Goal: Check status: Check status

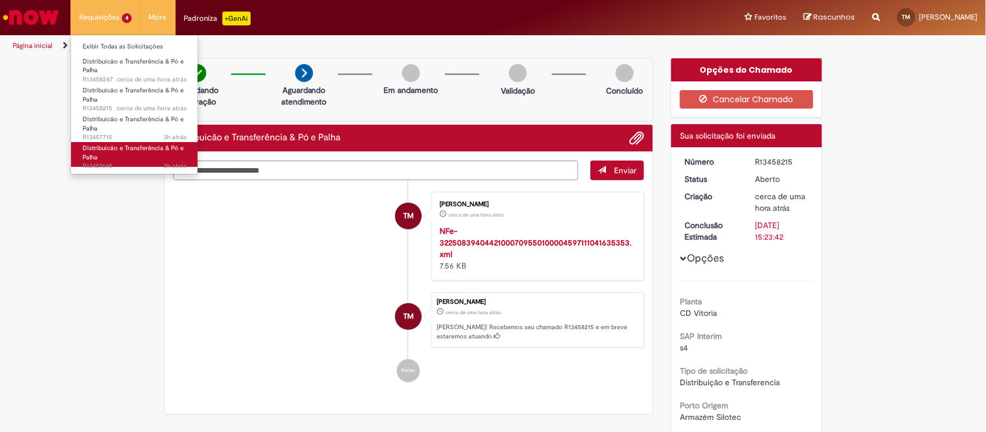
click at [154, 145] on span "Distribuicão e Transferência & Pó e Palha" at bounding box center [133, 153] width 101 height 18
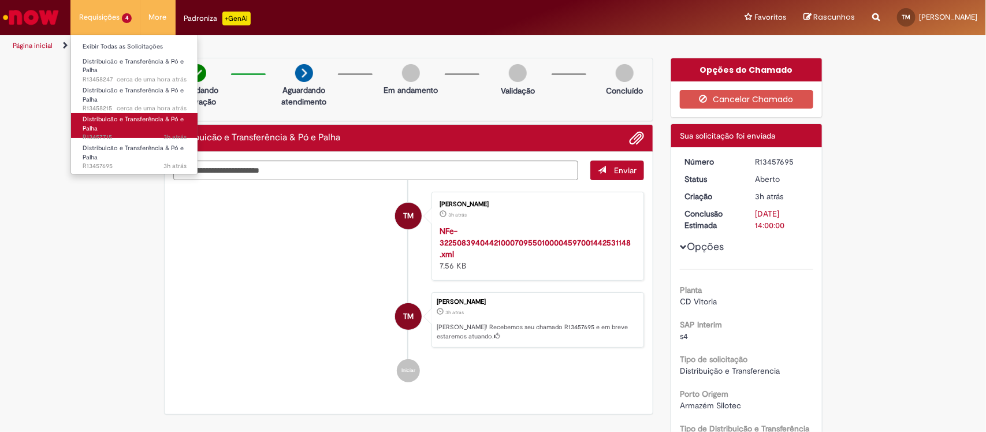
click at [123, 123] on span "Distribuicão e Transferência & Pó e Palha" at bounding box center [133, 124] width 101 height 18
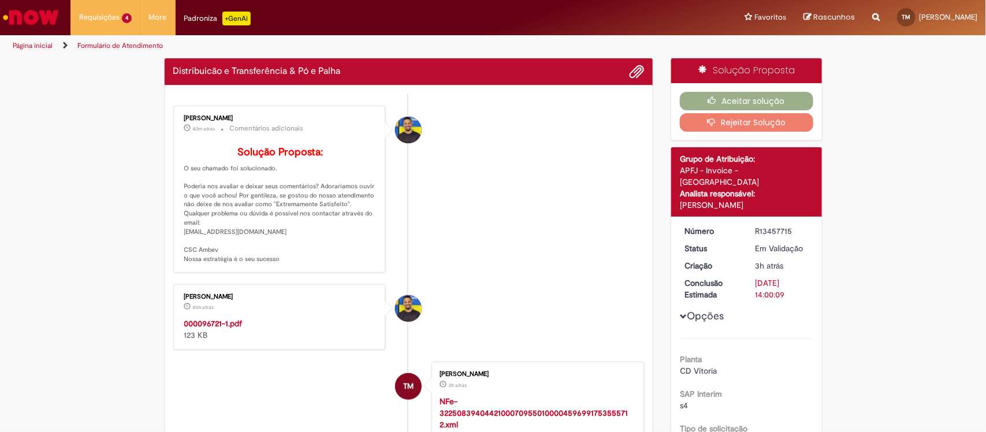
click at [227, 329] on strong "000096721-1.pdf" at bounding box center [213, 323] width 58 height 10
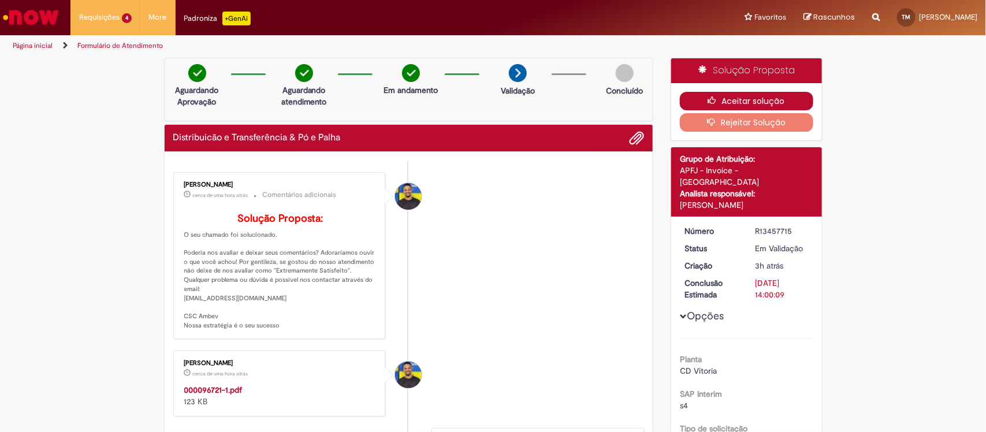
click at [734, 101] on button "Aceitar solução" at bounding box center [746, 101] width 133 height 18
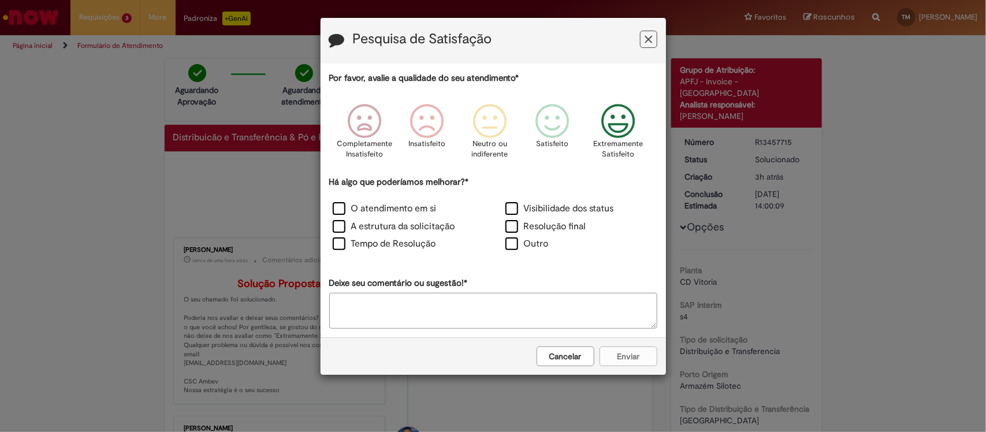
click at [609, 130] on icon "Feedback" at bounding box center [617, 121] width 43 height 35
click at [402, 224] on label "A estrutura da solicitação" at bounding box center [394, 226] width 122 height 13
click at [631, 357] on button "Enviar" at bounding box center [628, 356] width 58 height 20
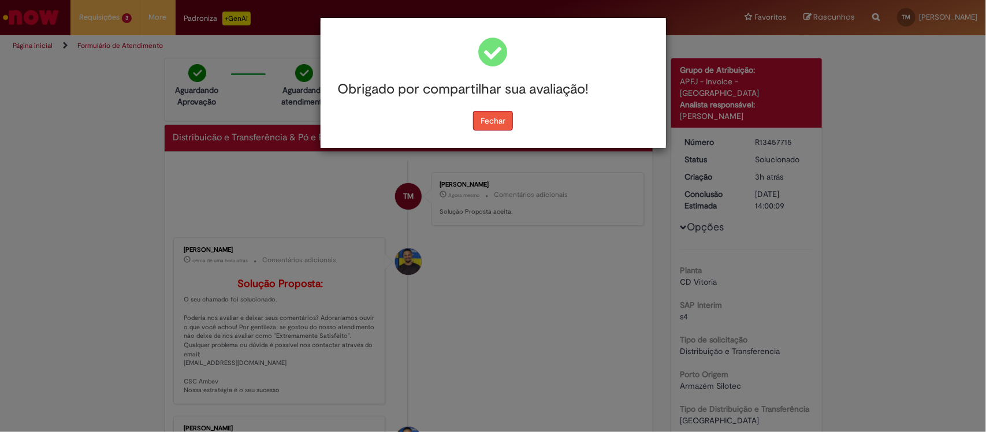
click at [476, 118] on button "Fechar" at bounding box center [493, 121] width 40 height 20
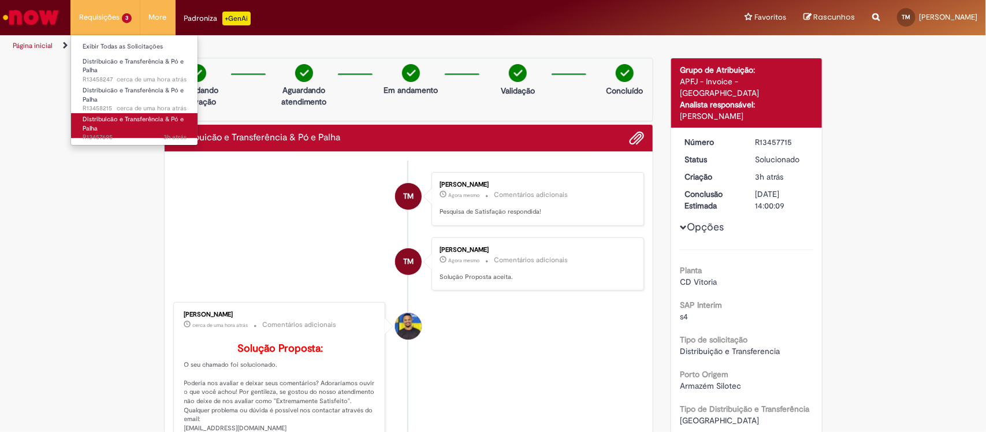
click at [131, 121] on span "Distribuicão e Transferência & Pó e Palha" at bounding box center [133, 124] width 101 height 18
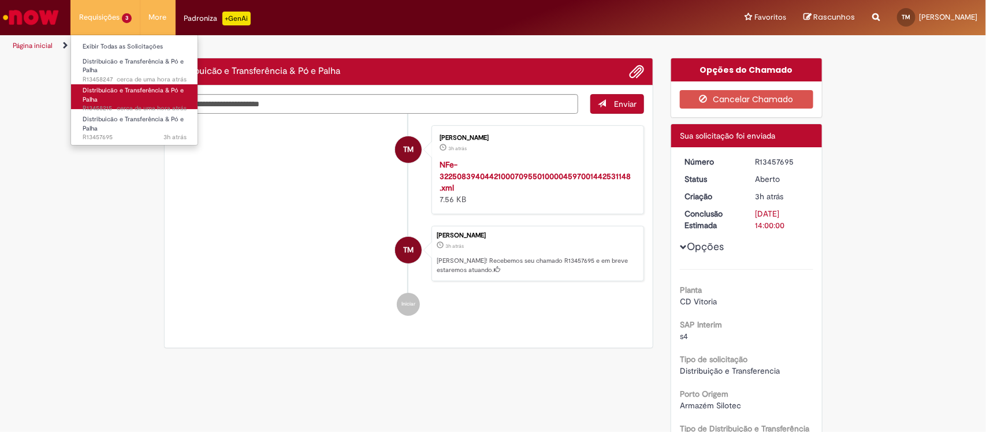
click at [173, 91] on span "Distribuicão e Transferência & Pó e Palha" at bounding box center [133, 95] width 101 height 18
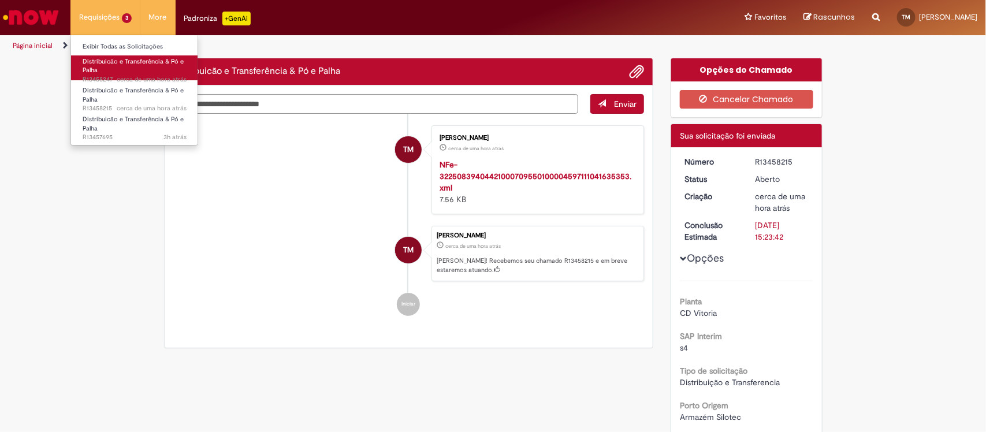
click at [162, 65] on span "Distribuicão e Transferência & Pó e Palha" at bounding box center [133, 66] width 101 height 18
